Goal: Information Seeking & Learning: Understand process/instructions

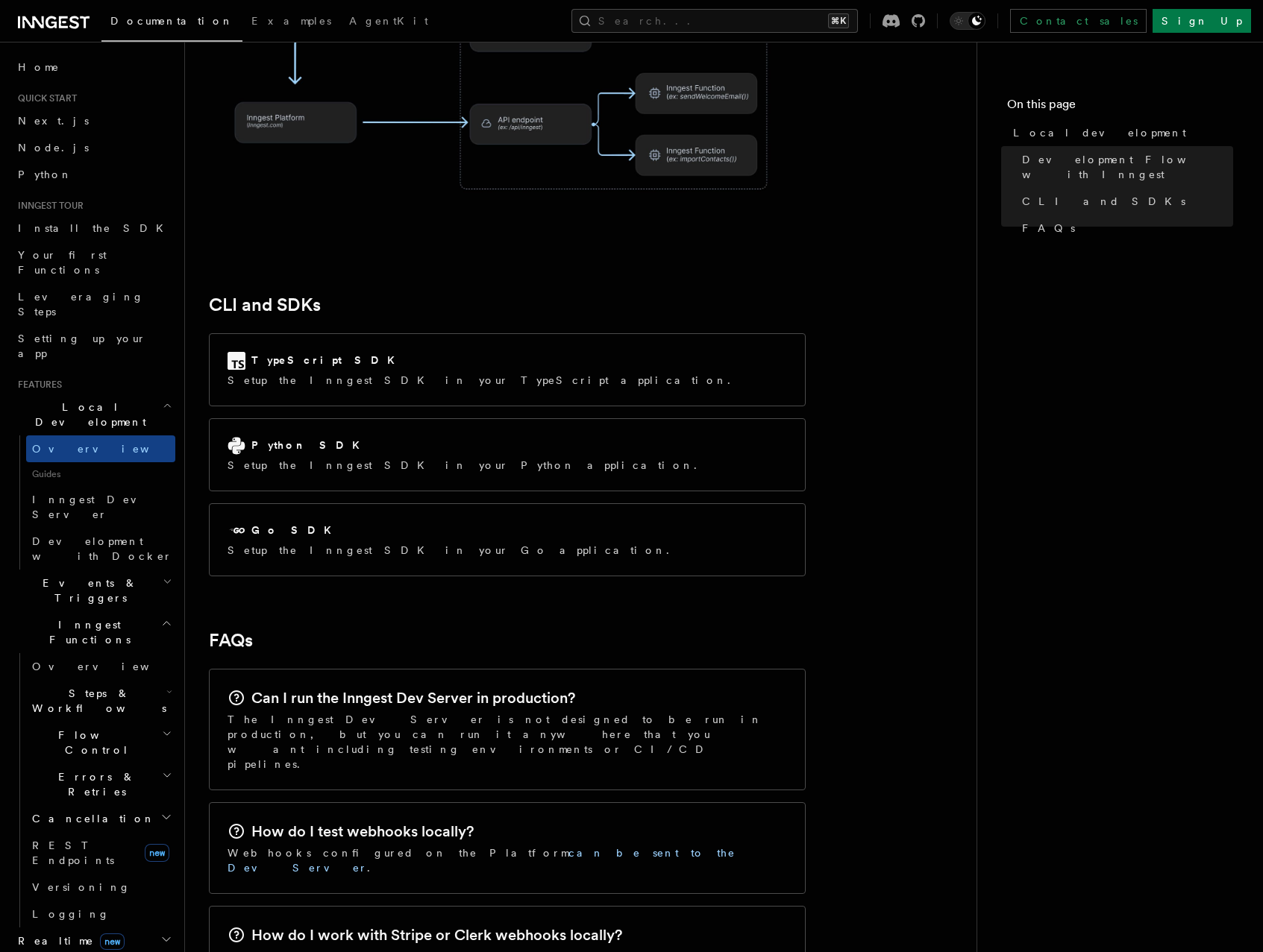
scroll to position [2037, 0]
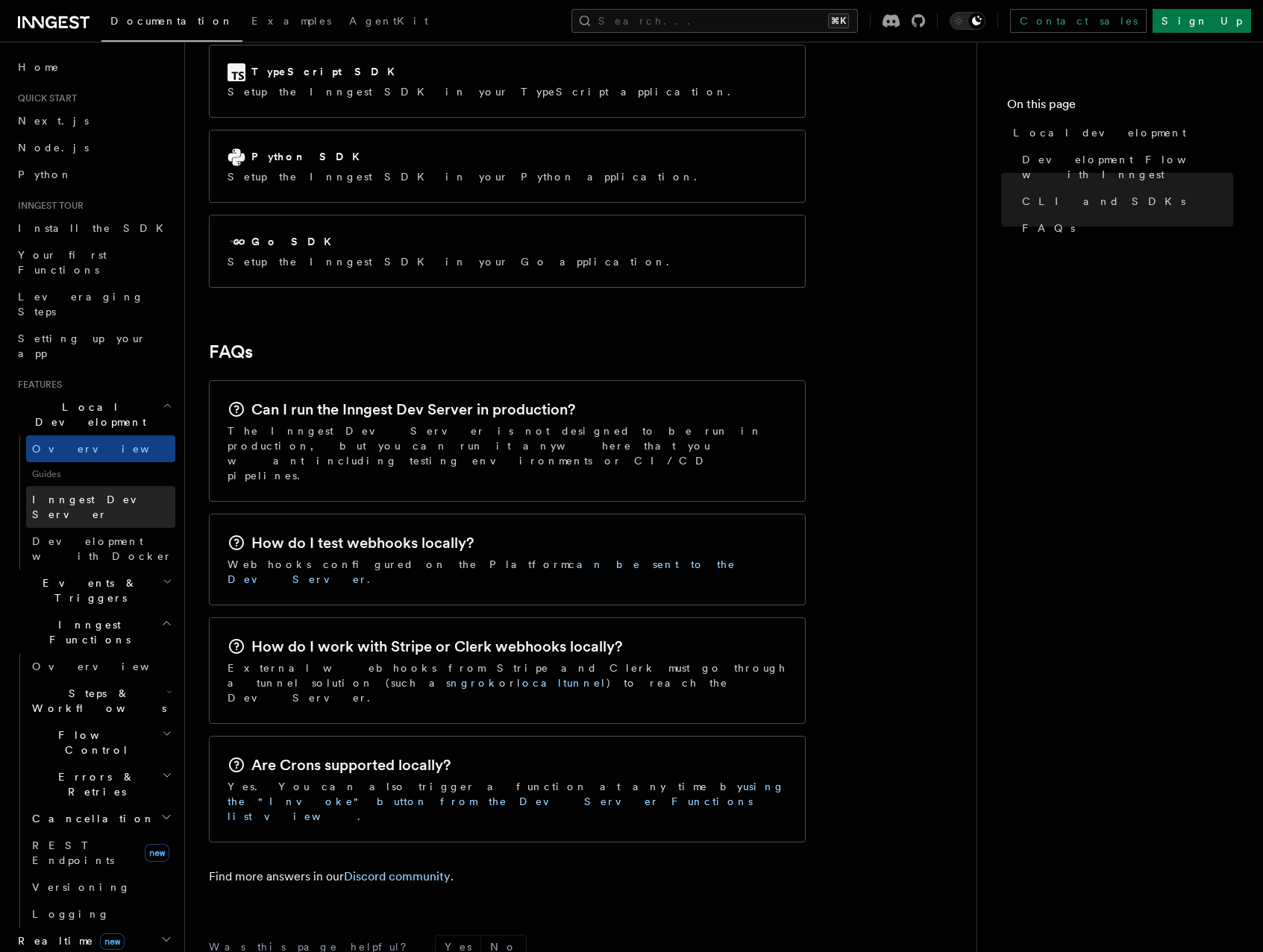
click at [112, 494] on span "Inngest Dev Server" at bounding box center [96, 507] width 128 height 27
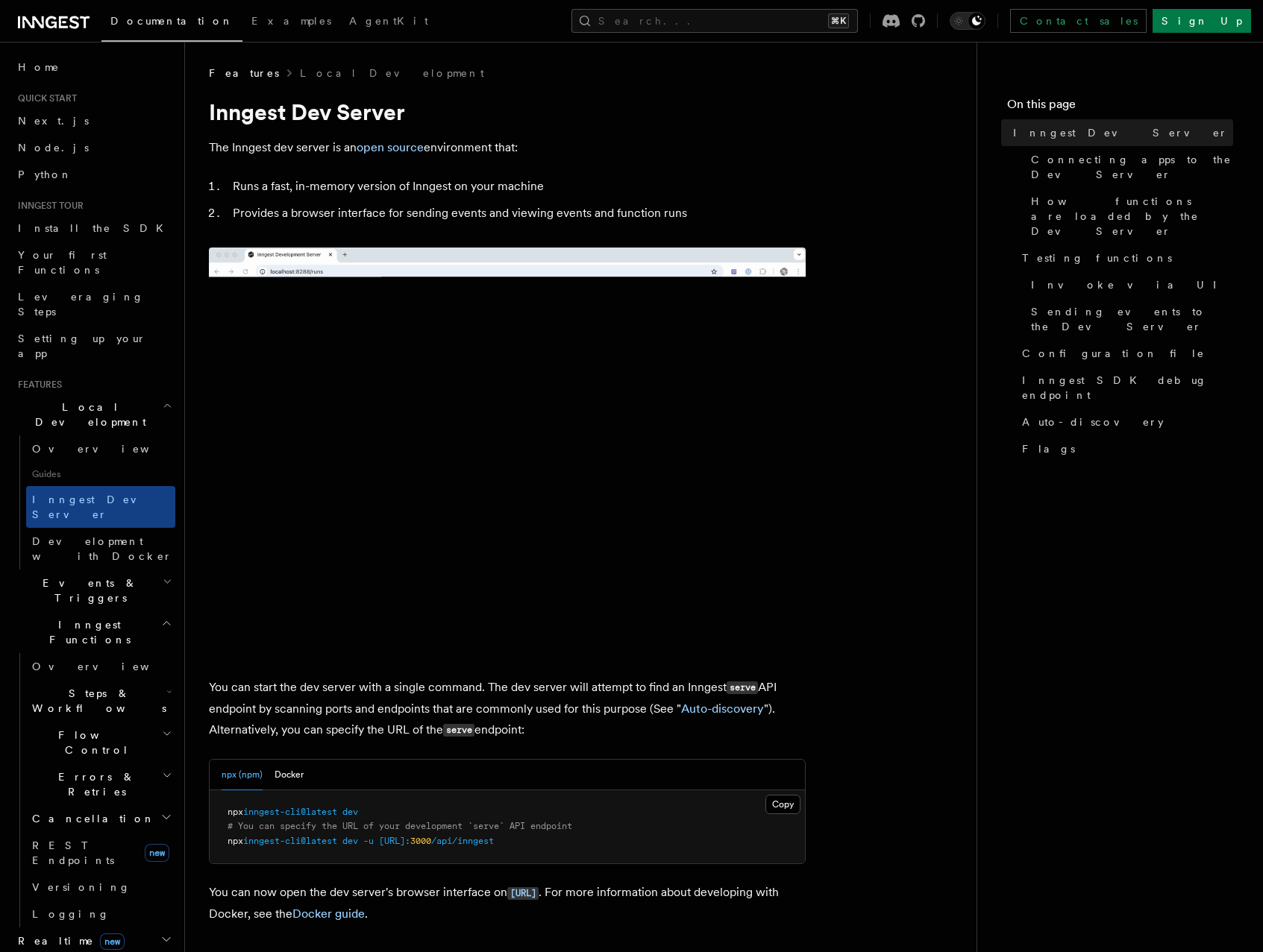
scroll to position [470, 0]
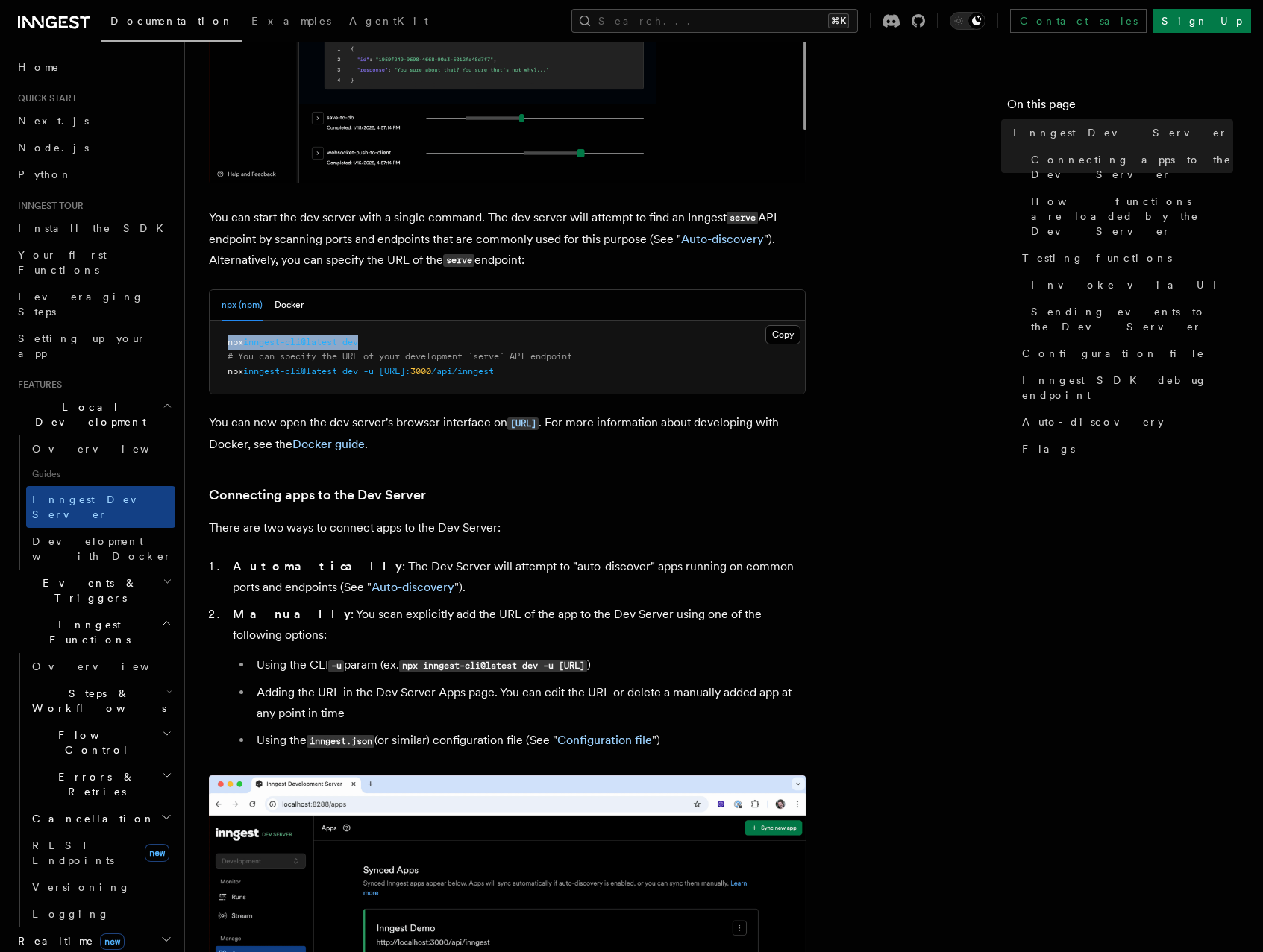
drag, startPoint x: 228, startPoint y: 344, endPoint x: 373, endPoint y: 348, distance: 145.1
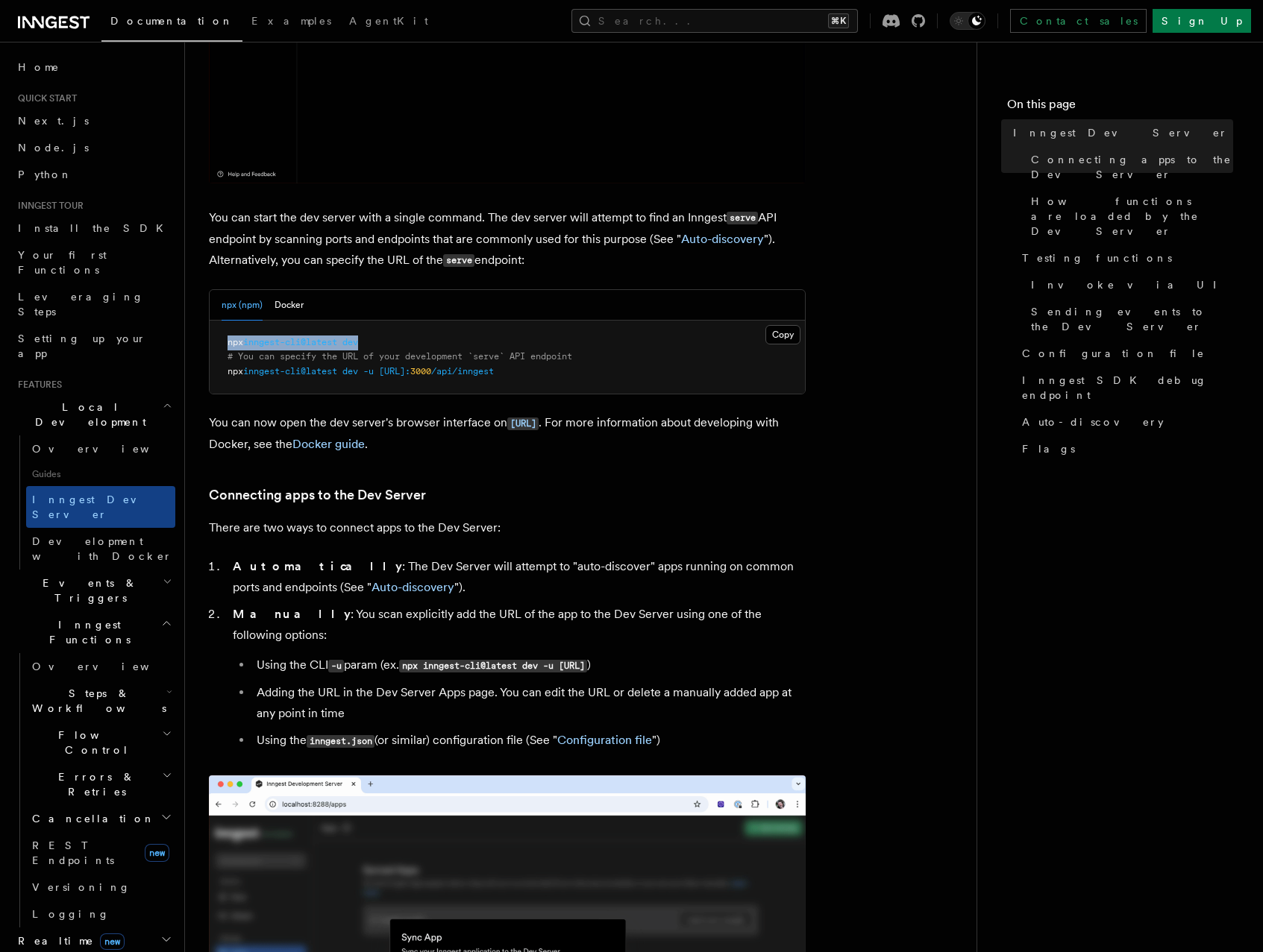
click at [373, 348] on pre "npx inngest-cli@latest dev # You can specify the URL of your development `serve…" at bounding box center [507, 356] width 595 height 73
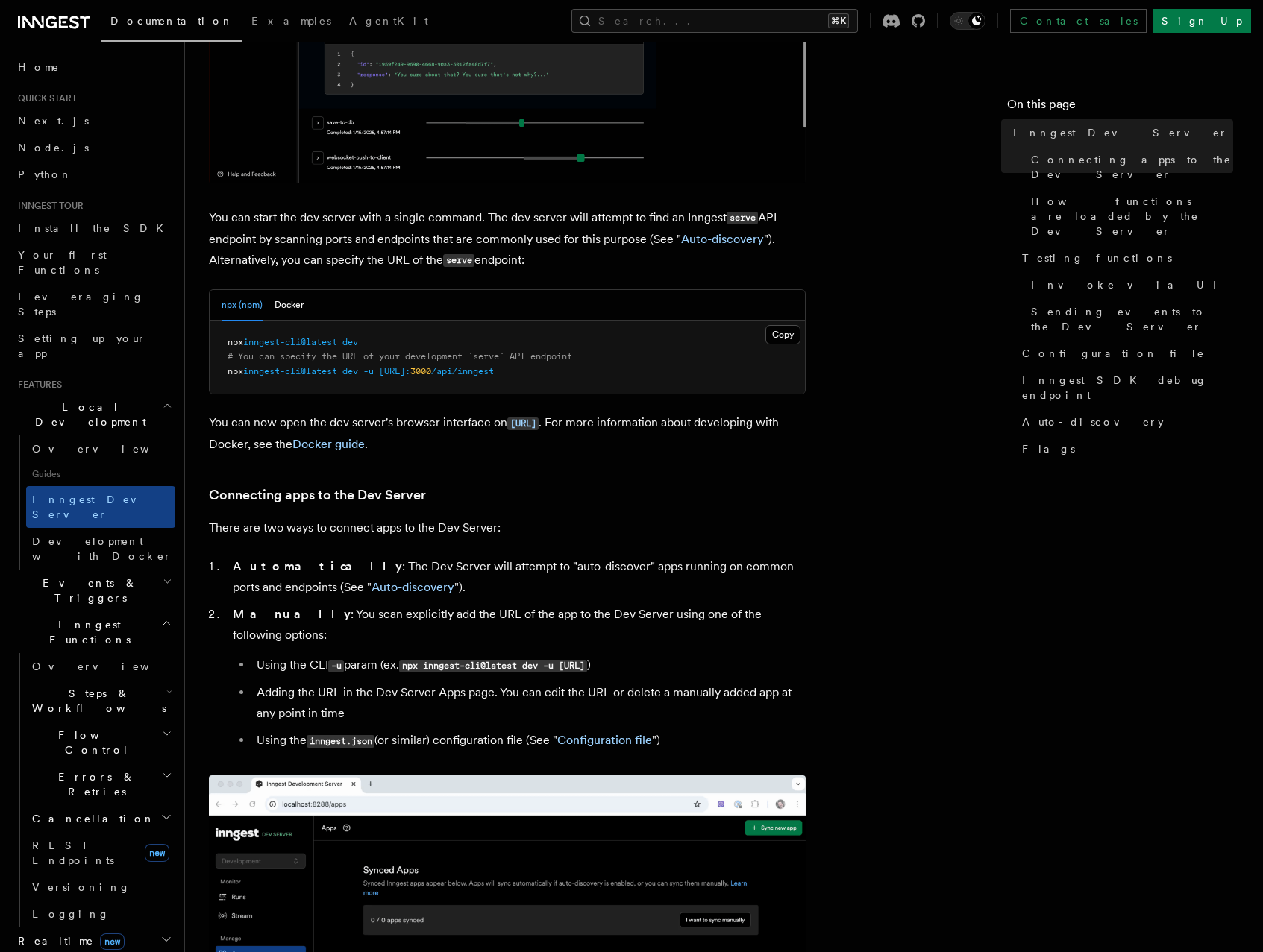
click at [225, 376] on pre "npx inngest-cli@latest dev # You can specify the URL of your development `serve…" at bounding box center [507, 356] width 595 height 73
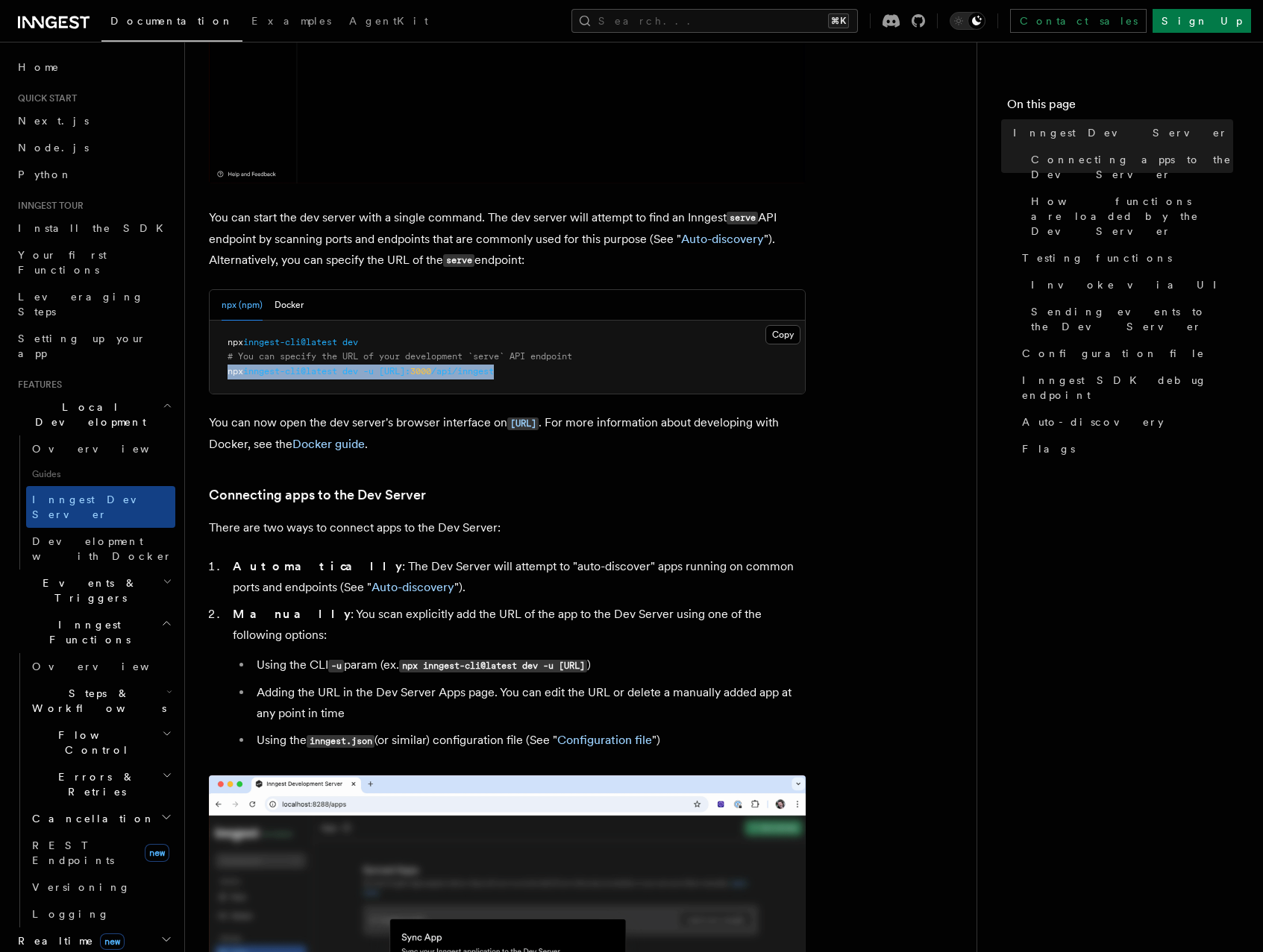
drag, startPoint x: 226, startPoint y: 372, endPoint x: 581, endPoint y: 375, distance: 355.0
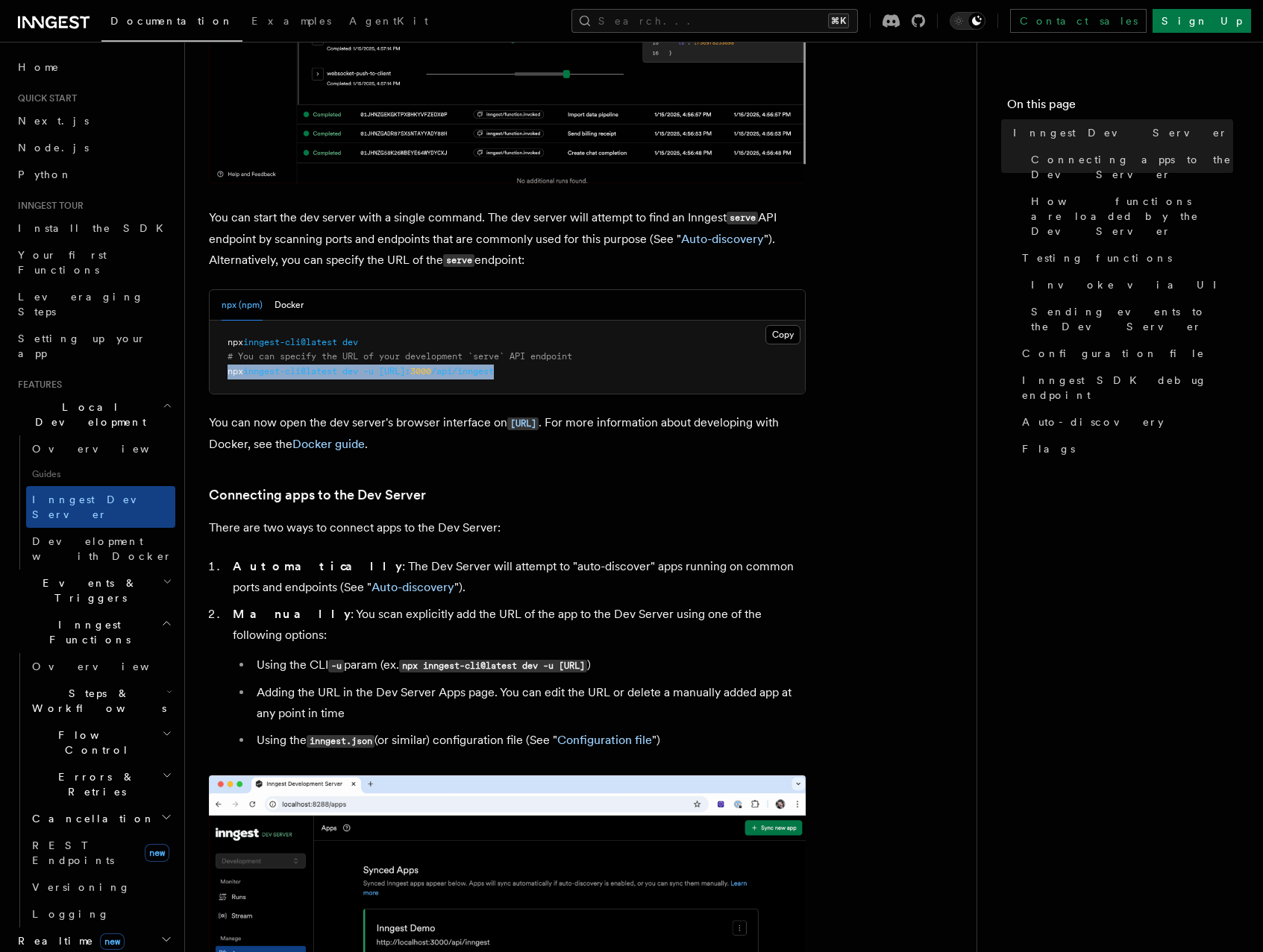
click at [581, 375] on pre "npx inngest-cli@latest dev # You can specify the URL of your development `serve…" at bounding box center [507, 356] width 595 height 73
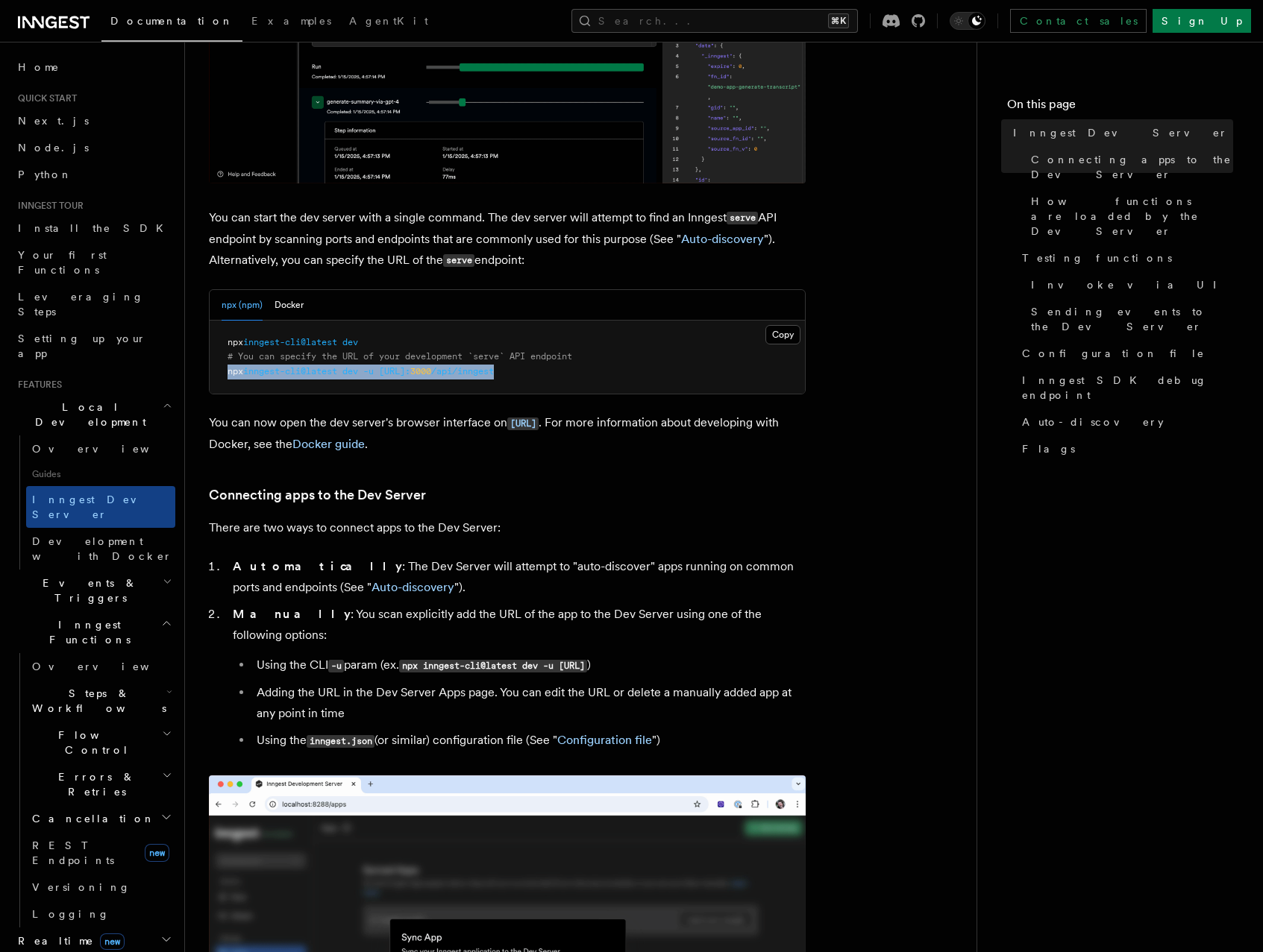
copy span "npx inngest-cli@latest dev -u http://localhost: 3000 /api/inngest"
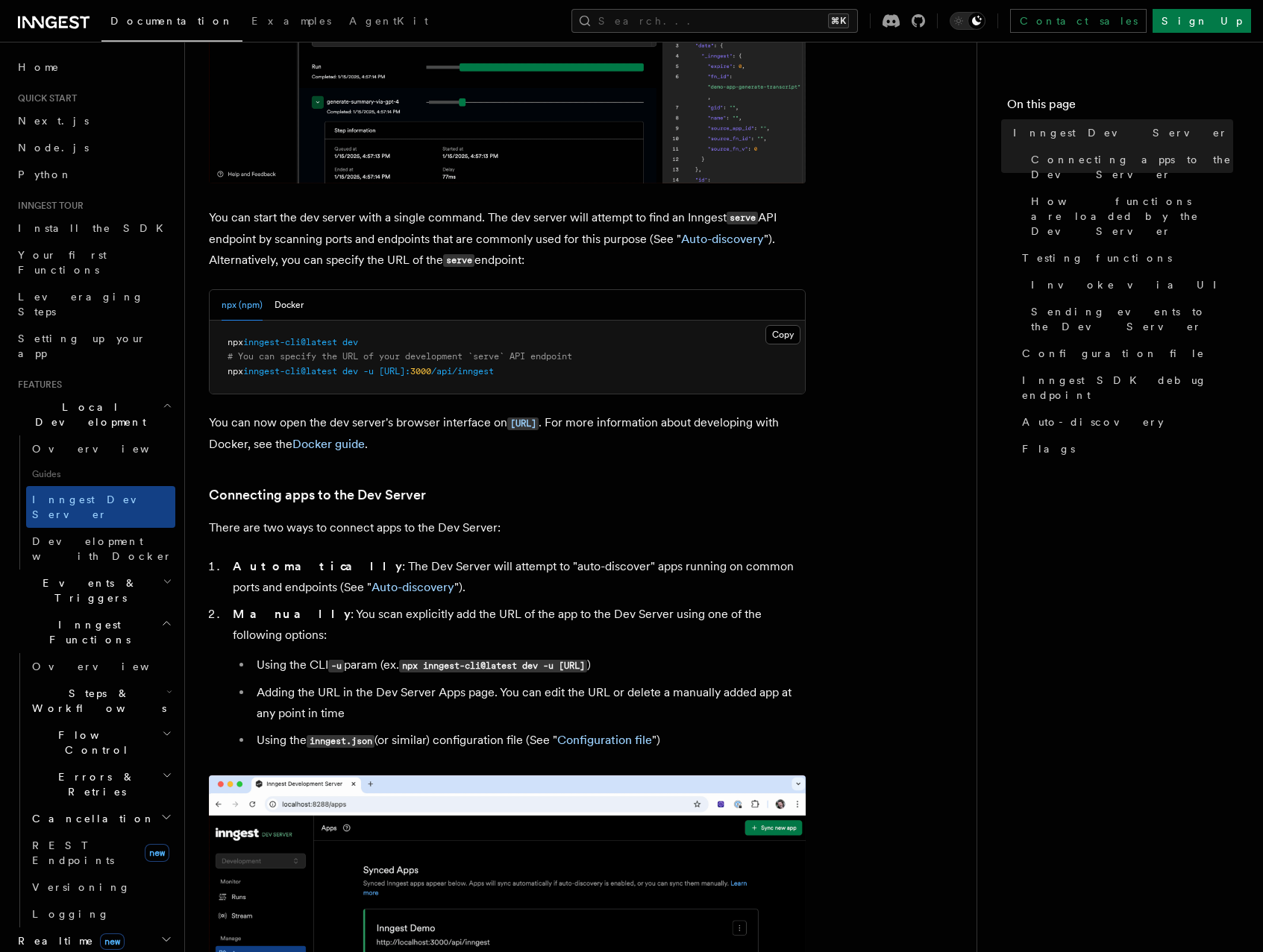
click at [595, 494] on h3 "Connecting apps to the Dev Server" at bounding box center [507, 496] width 597 height 21
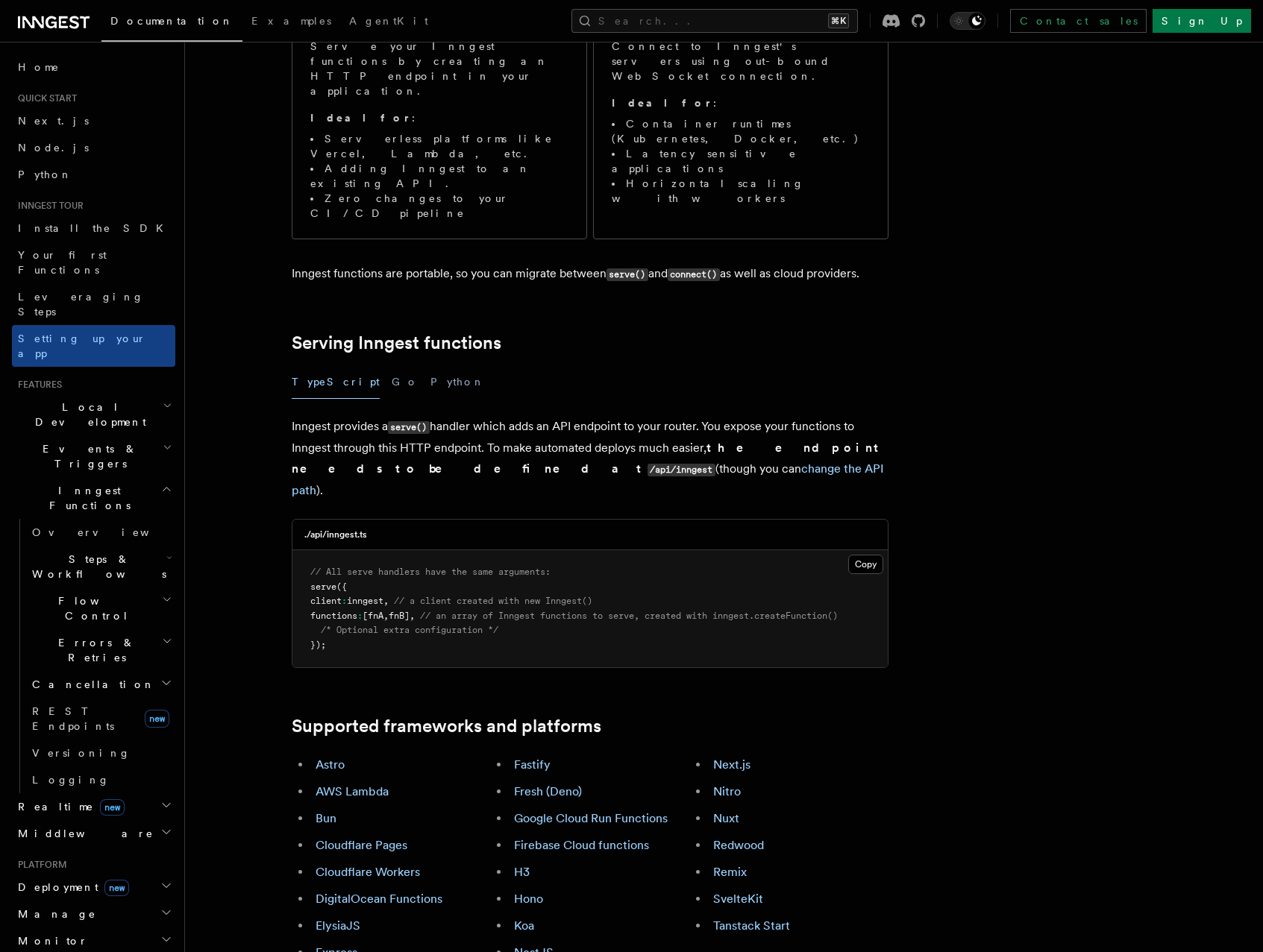
scroll to position [418, 0]
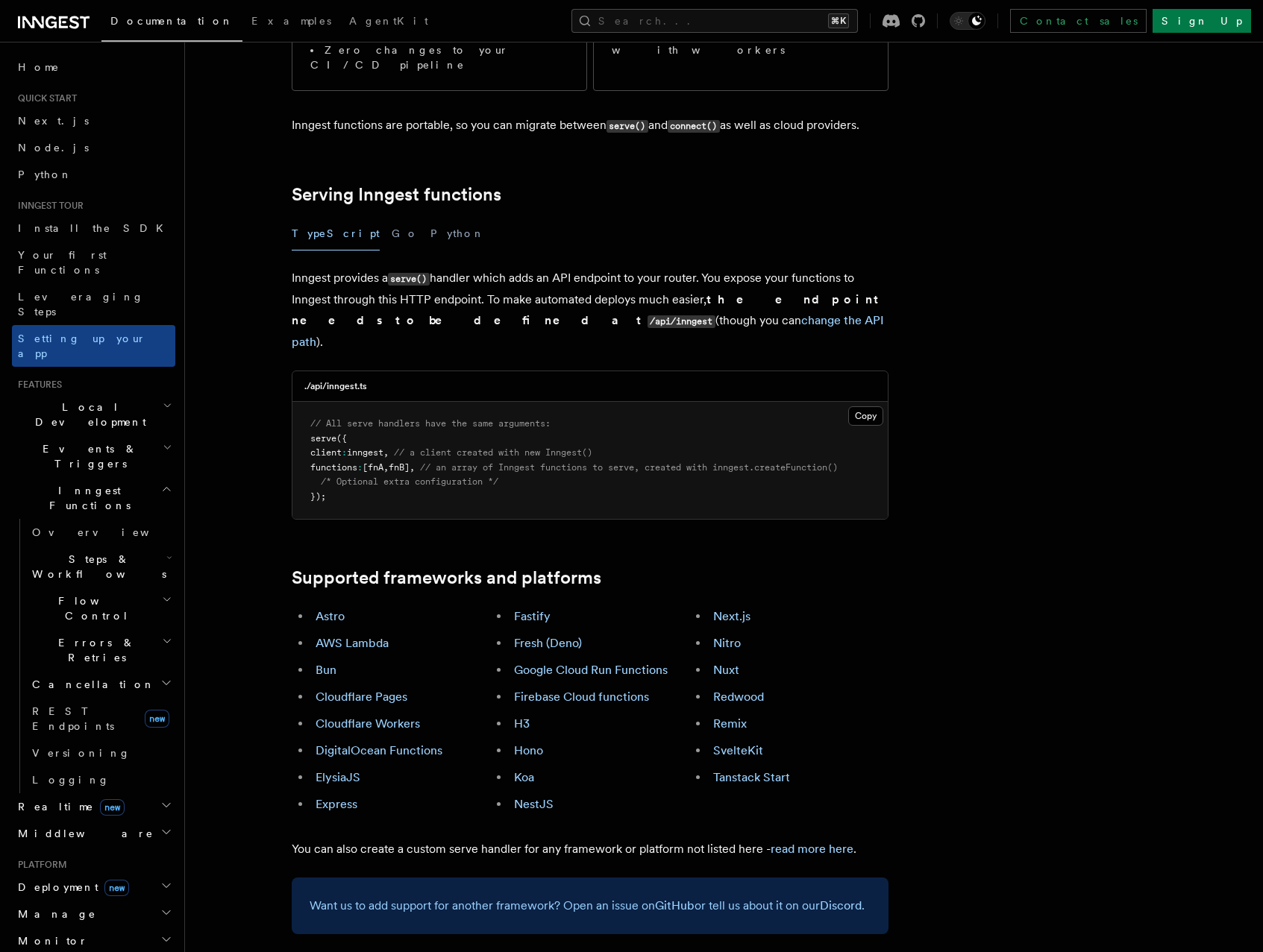
click at [348, 372] on div "./api/inngest.ts" at bounding box center [590, 387] width 595 height 30
drag, startPoint x: 327, startPoint y: 290, endPoint x: 384, endPoint y: 294, distance: 57.1
click at [384, 372] on div "./api/inngest.ts" at bounding box center [590, 387] width 595 height 30
copy h3 "inngest.ts"
drag, startPoint x: 320, startPoint y: 354, endPoint x: 386, endPoint y: 358, distance: 66.1
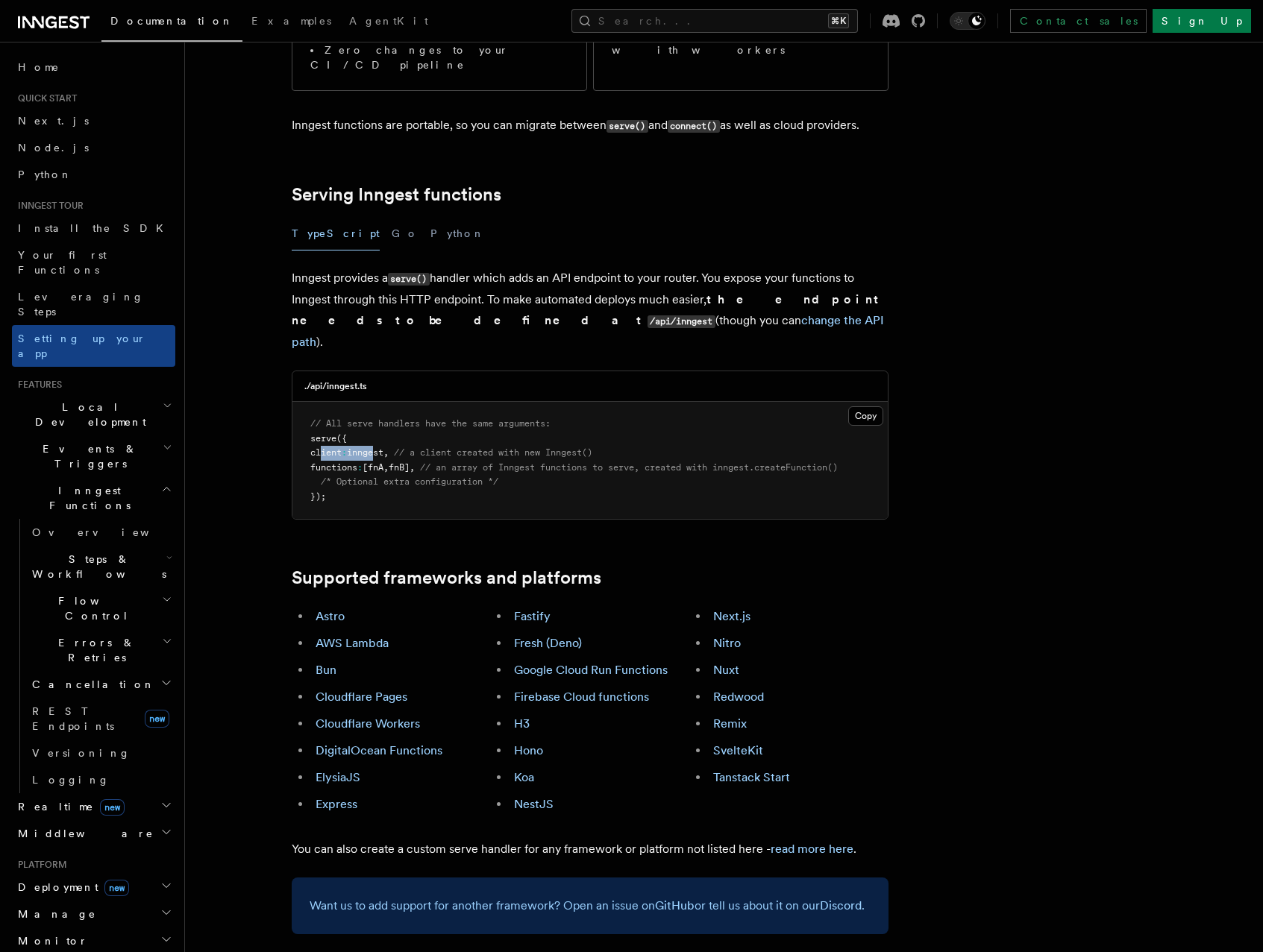
click at [386, 448] on span "client : inngest , // a client created with new Inngest()" at bounding box center [452, 453] width 282 height 10
copy span "client : inng"
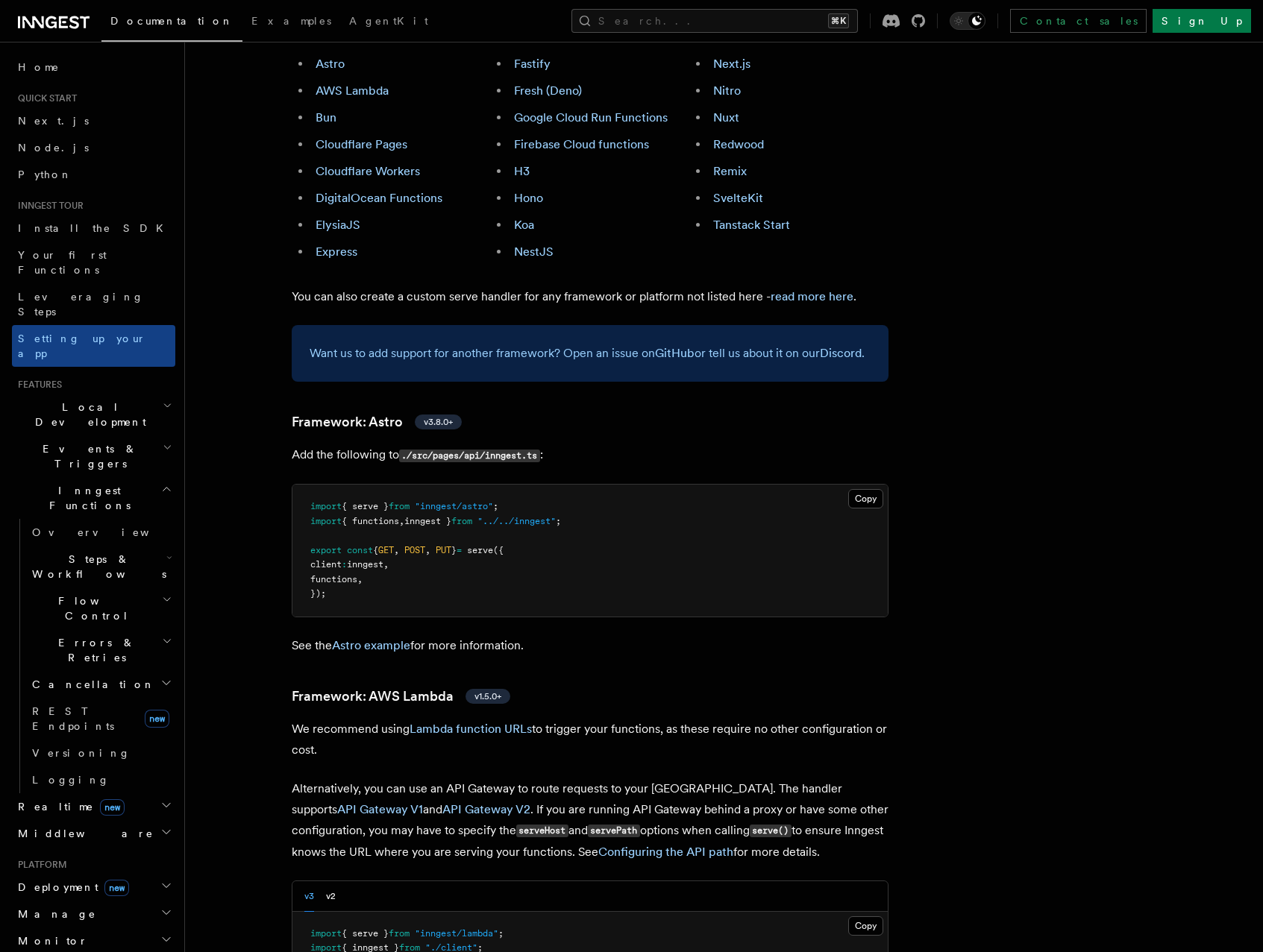
scroll to position [1332, 0]
